Goal: Contribute content

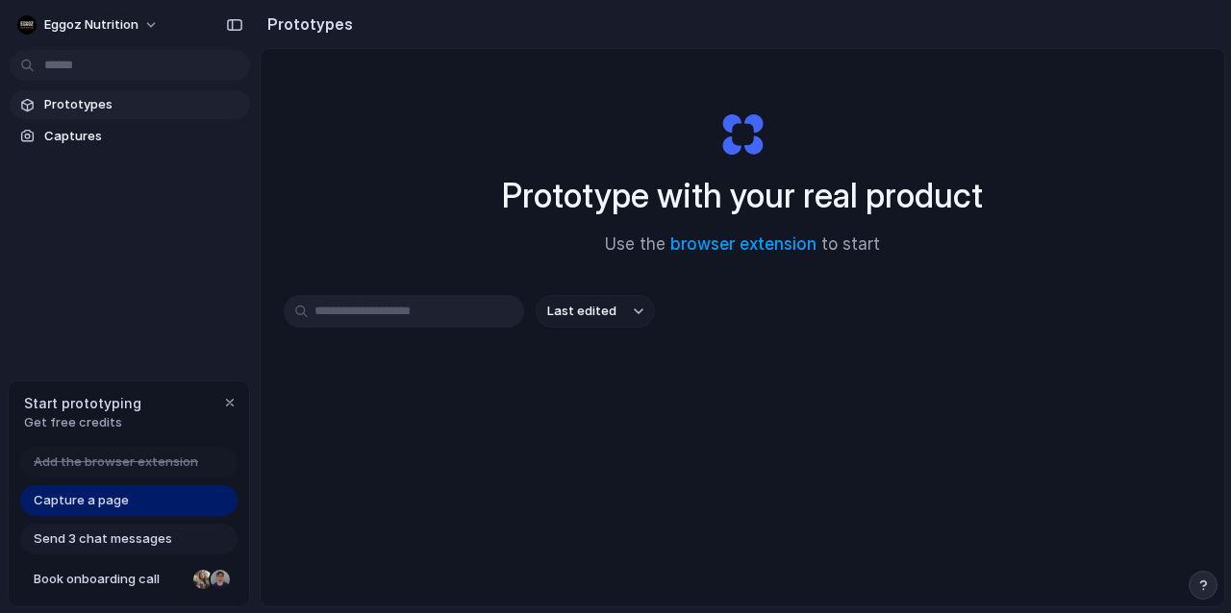
click at [113, 459] on span "Add the browser extension" at bounding box center [116, 462] width 164 height 19
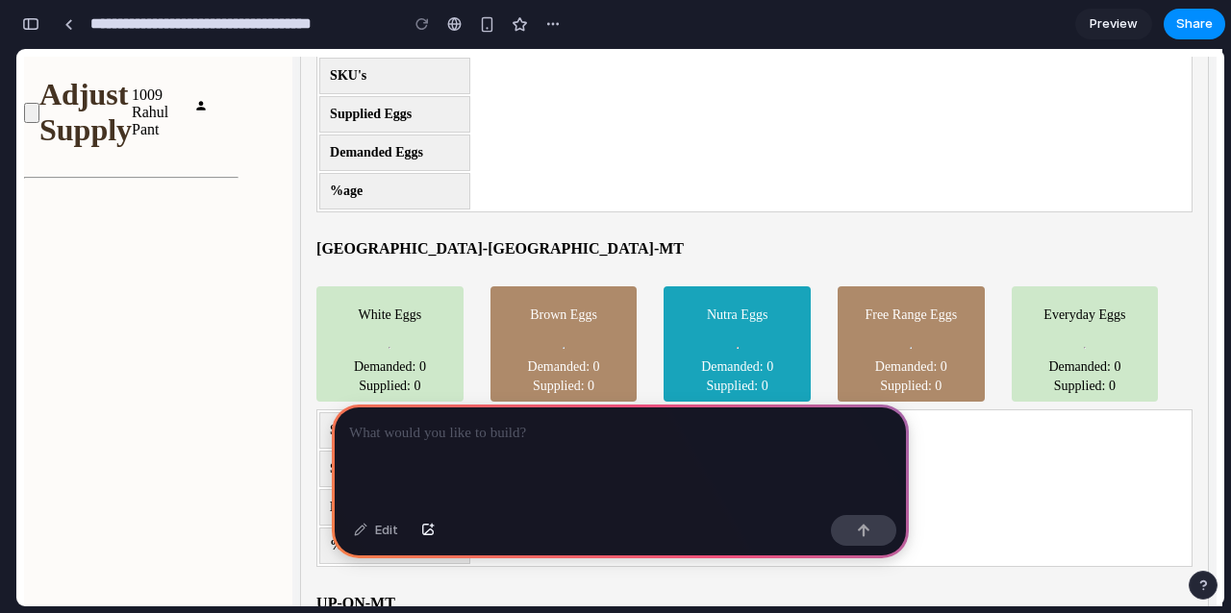
scroll to position [796, 0]
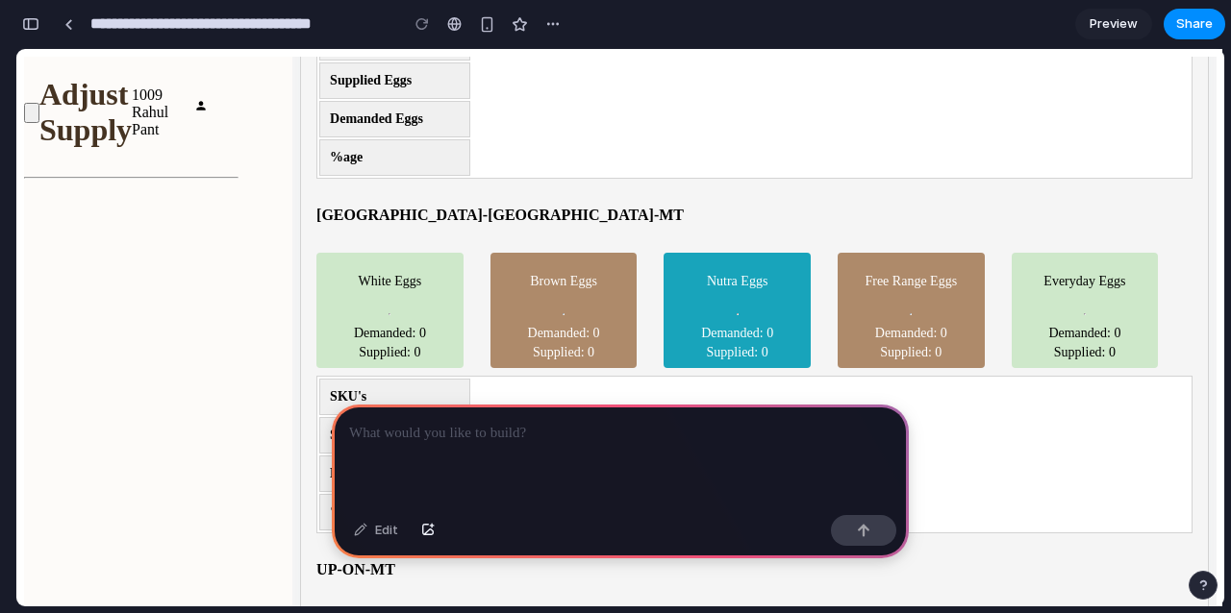
click at [319, 456] on td "Demanded Eggs" at bounding box center [394, 474] width 151 height 37
click at [319, 417] on td "Supplied Eggs" at bounding box center [394, 435] width 151 height 37
drag, startPoint x: 137, startPoint y: 285, endPoint x: 175, endPoint y: 292, distance: 38.3
click at [319, 417] on td "Supplied Eggs" at bounding box center [394, 435] width 151 height 37
drag, startPoint x: 236, startPoint y: 214, endPoint x: 128, endPoint y: 169, distance: 116.8
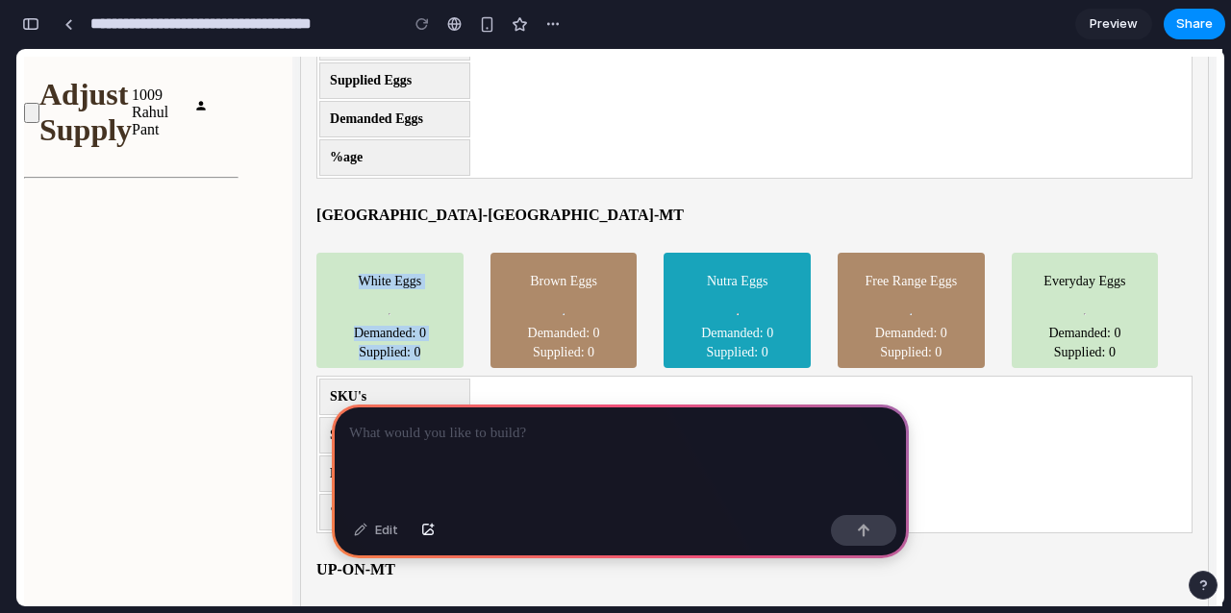
click at [316, 253] on div "White Eggs Demanded: 0 Supplied: 0" at bounding box center [389, 310] width 147 height 115
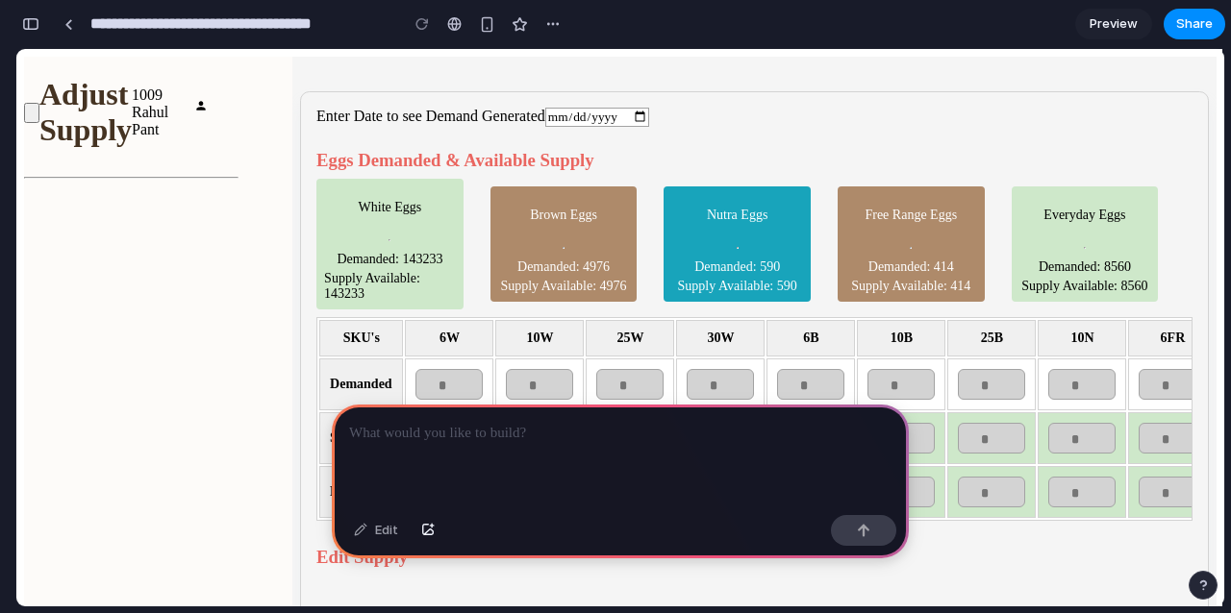
scroll to position [0, 0]
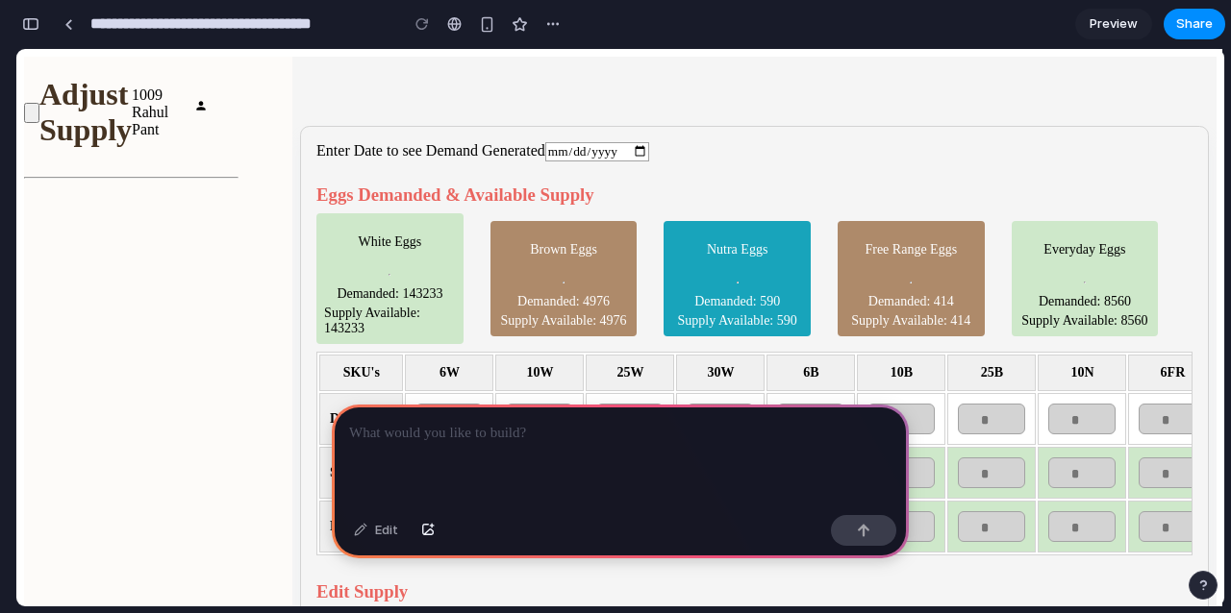
click at [395, 425] on p at bounding box center [620, 433] width 542 height 23
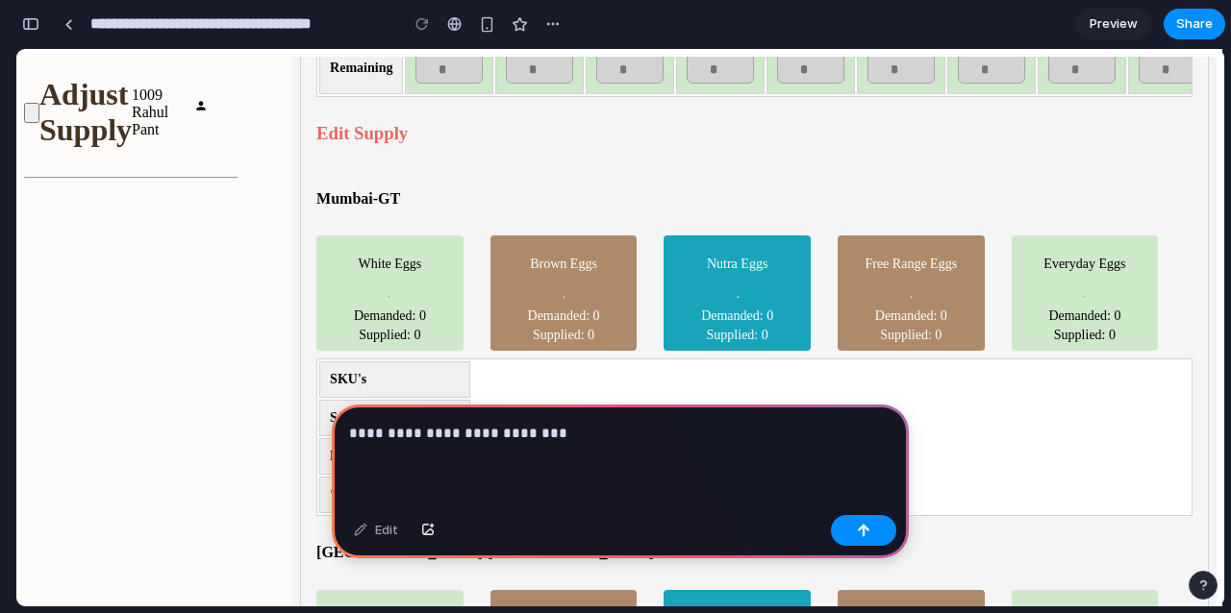
scroll to position [452, 0]
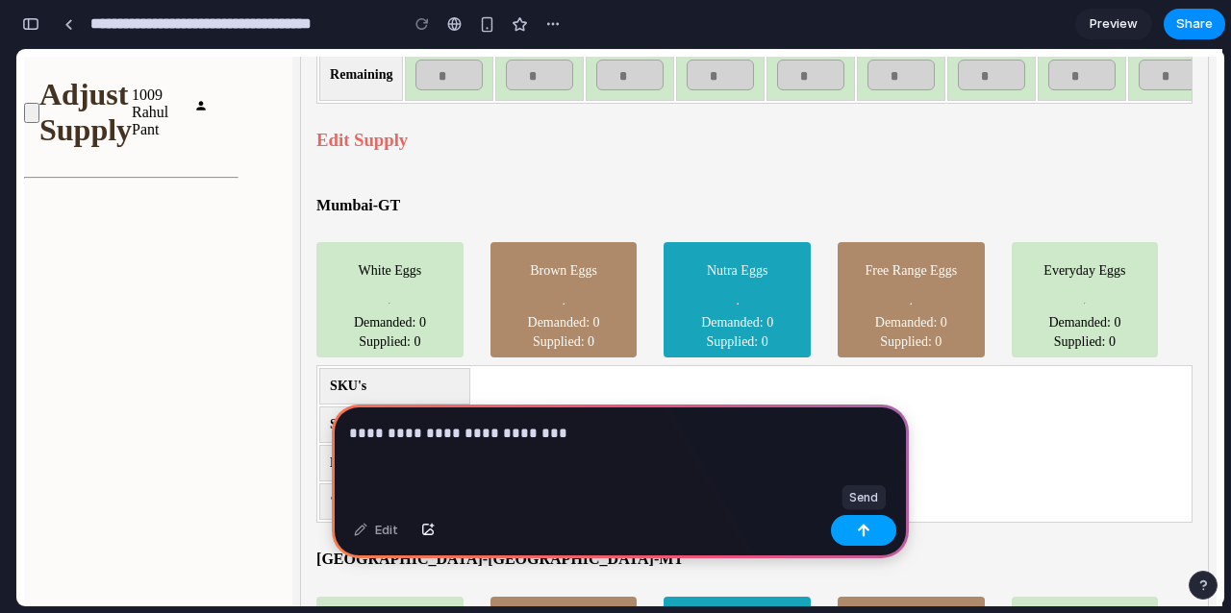
click at [867, 539] on button "button" at bounding box center [863, 530] width 65 height 31
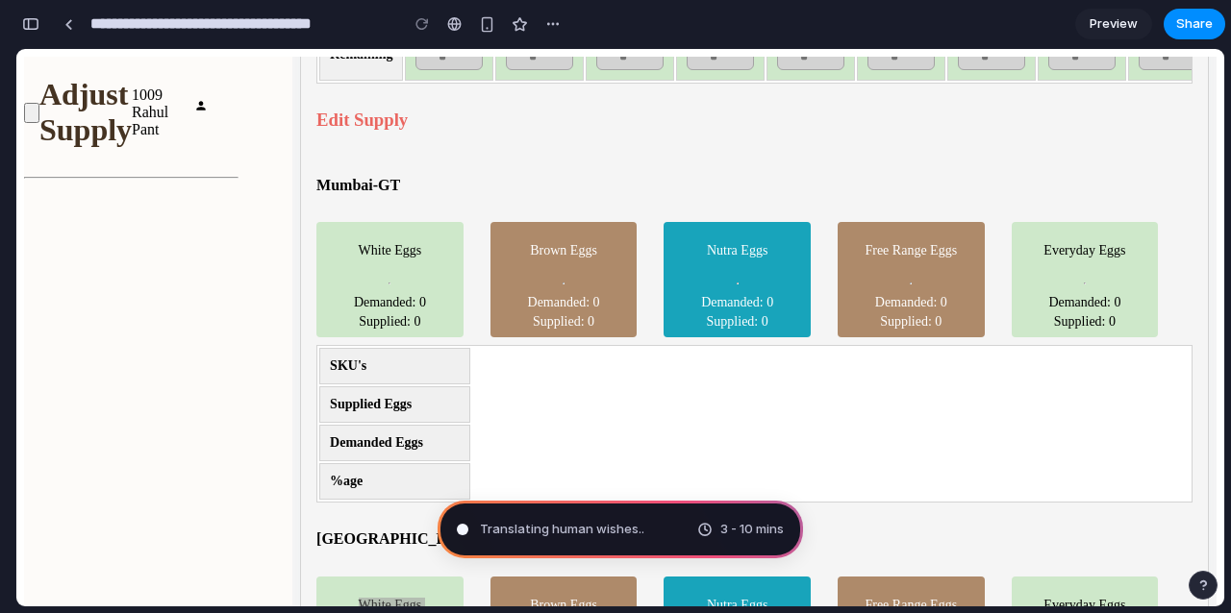
scroll to position [471, 0]
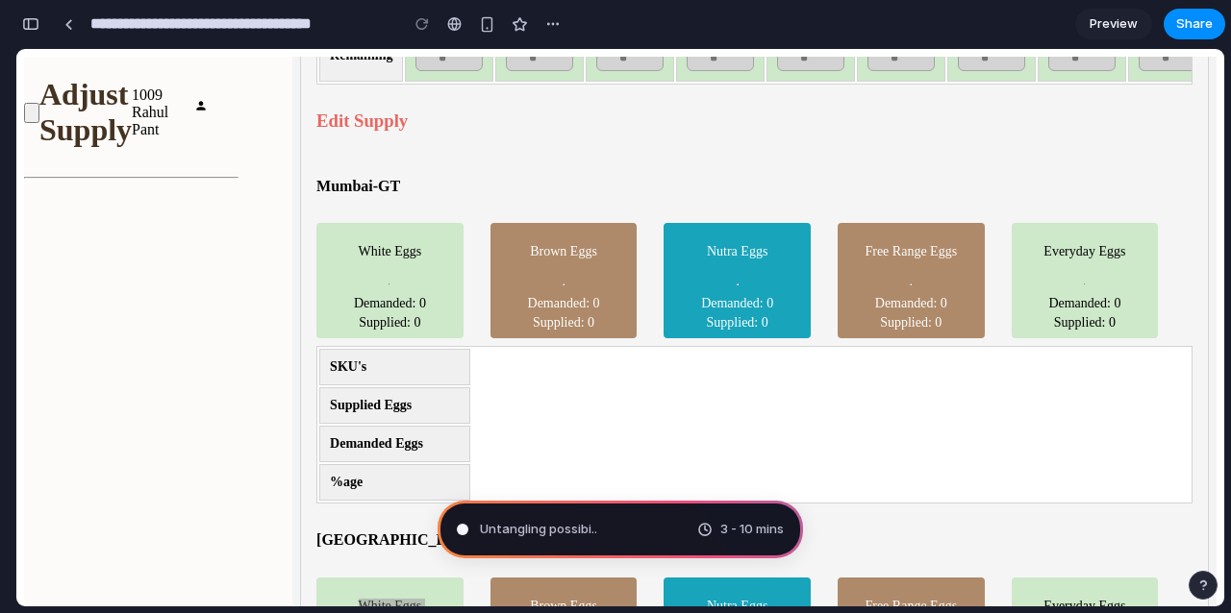
type input "**********"
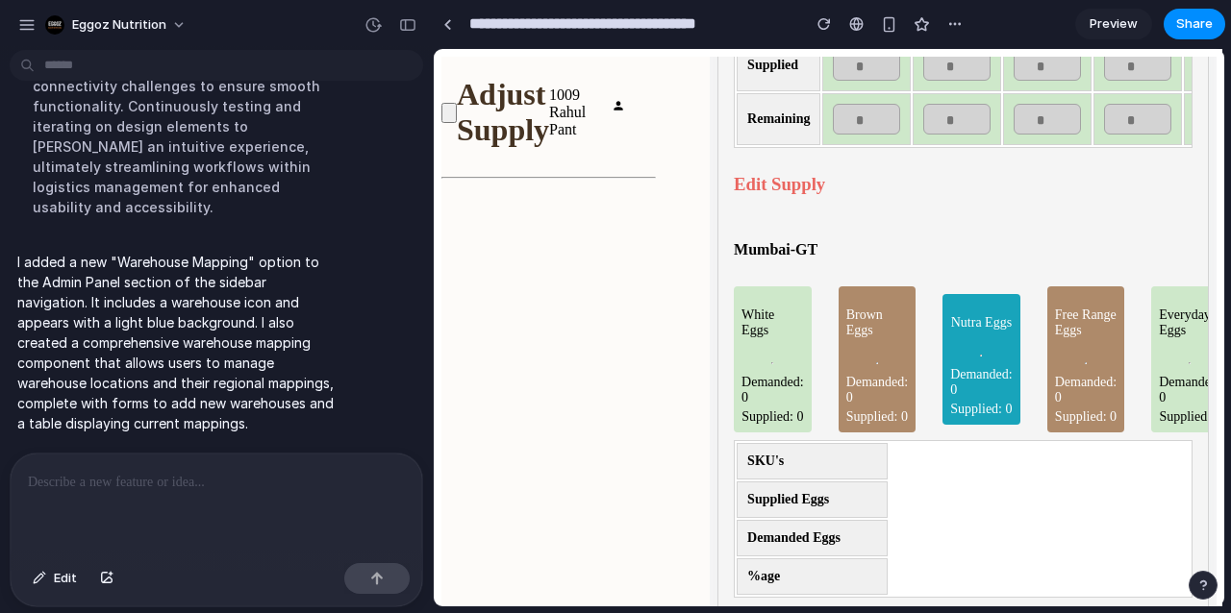
scroll to position [0, 0]
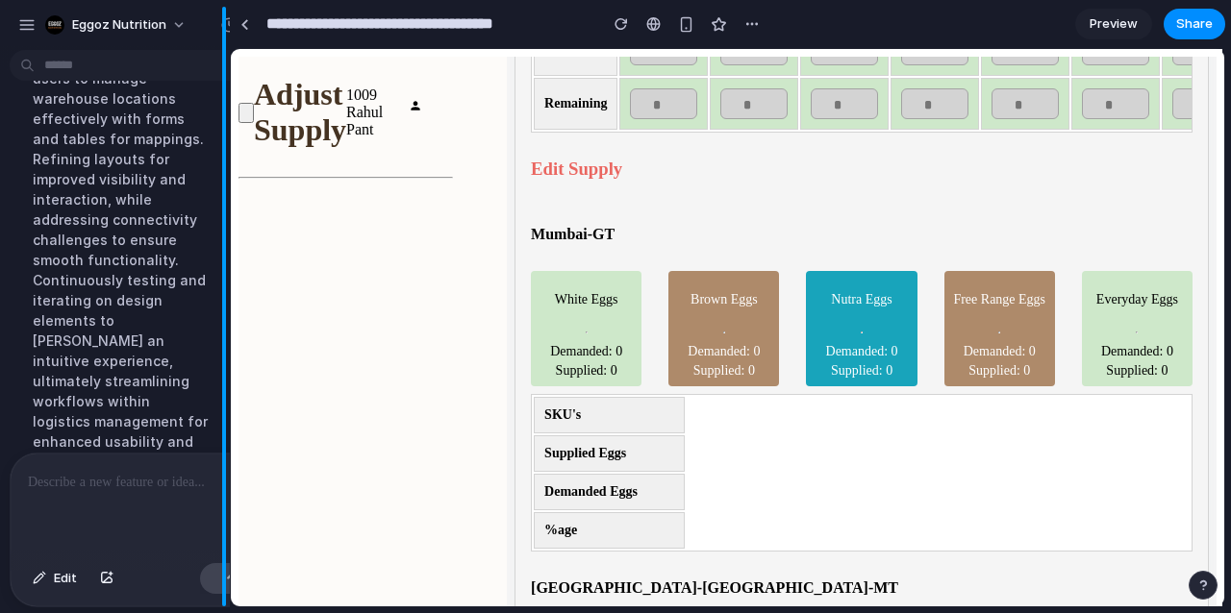
drag, startPoint x: 429, startPoint y: 323, endPoint x: 200, endPoint y: 324, distance: 228.8
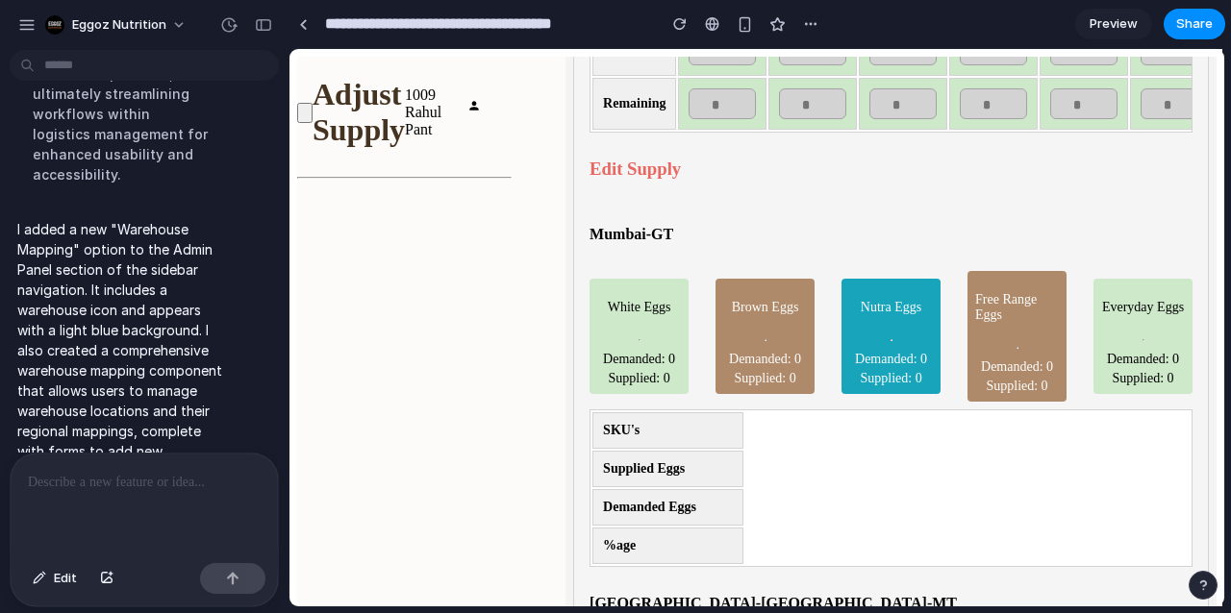
scroll to position [717, 0]
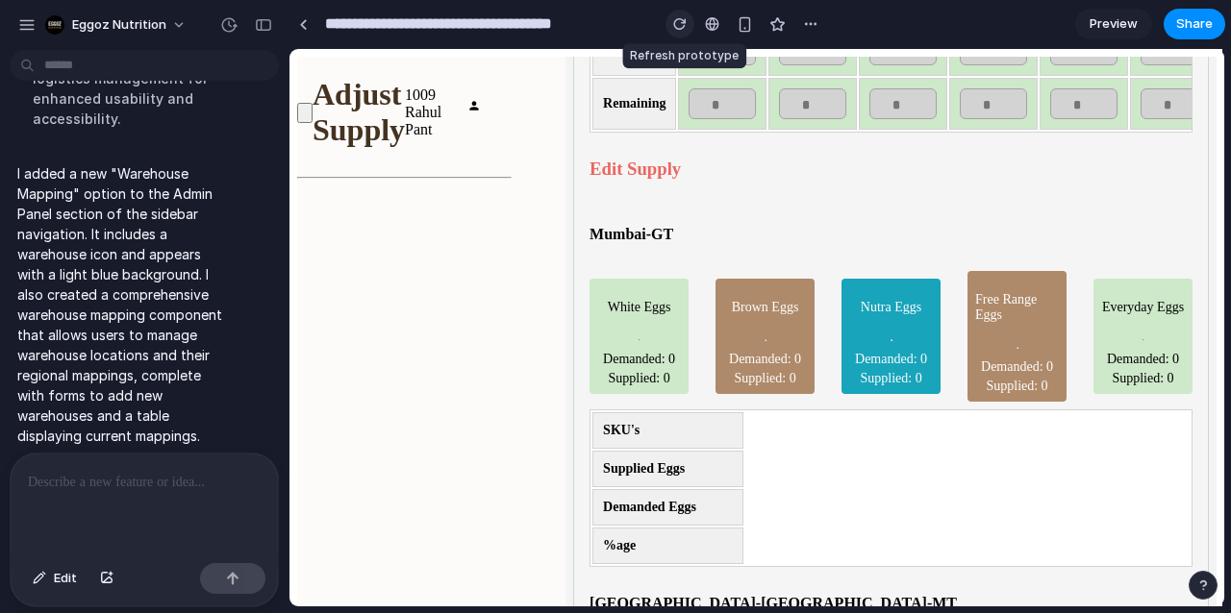
click at [680, 18] on div "button" at bounding box center [679, 23] width 13 height 13
click at [1107, 24] on span "Preview" at bounding box center [1113, 23] width 48 height 19
